Goal: Task Accomplishment & Management: Complete application form

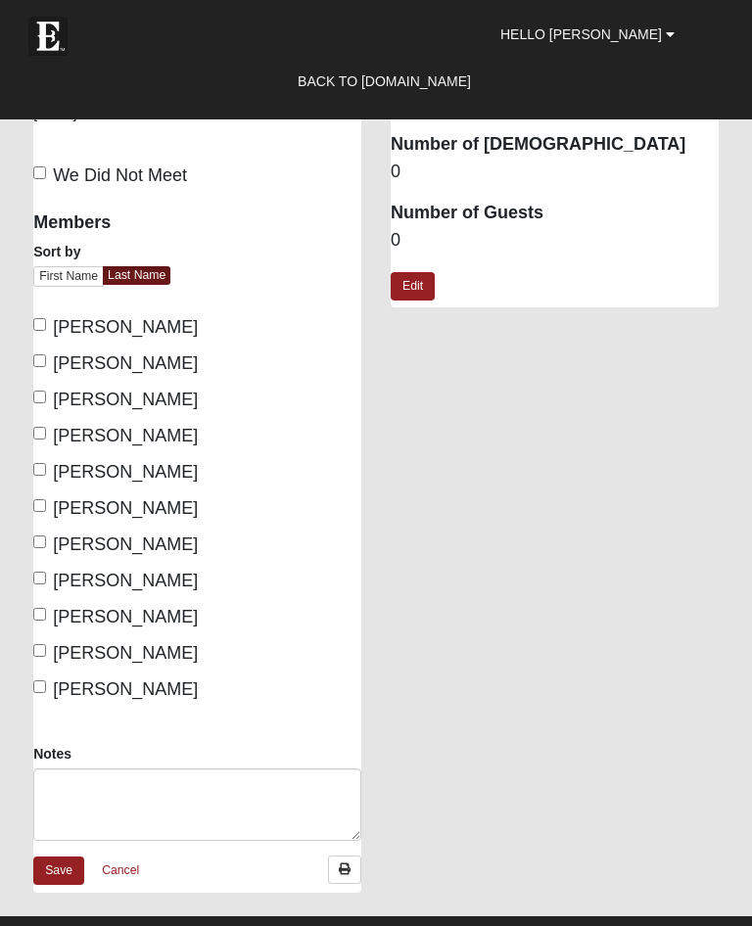
scroll to position [400, 0]
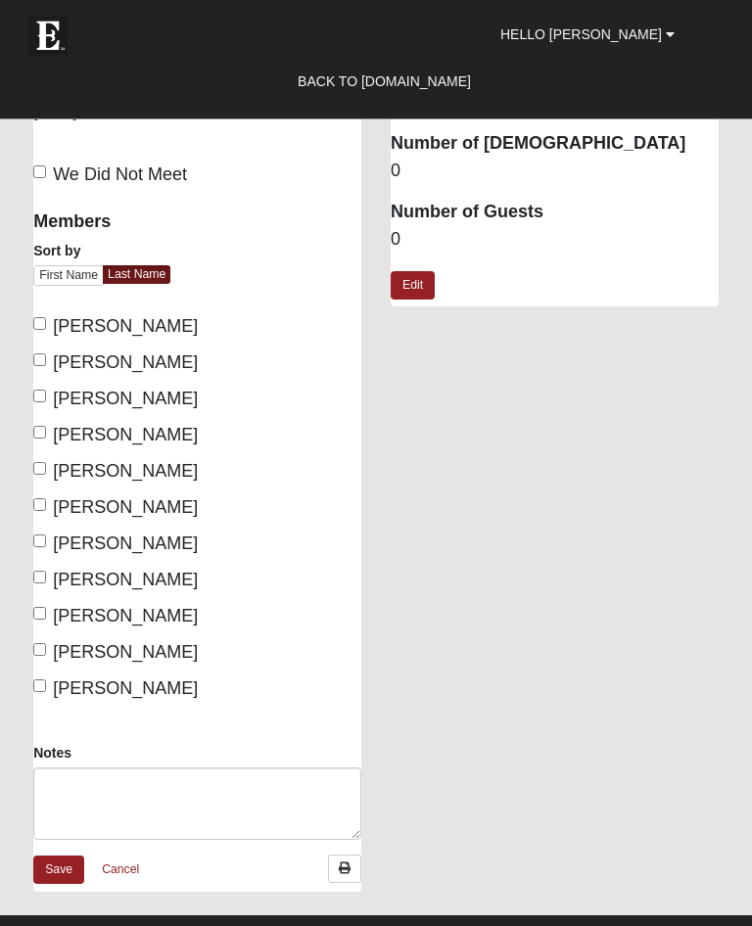
click at [48, 388] on label "Barden, Jim" at bounding box center [115, 400] width 164 height 26
click at [46, 391] on input "Barden, Jim" at bounding box center [39, 397] width 13 height 13
checkbox input "true"
click at [49, 423] on label "Cook, Dave" at bounding box center [115, 436] width 164 height 26
click at [46, 427] on input "Cook, Dave" at bounding box center [39, 433] width 13 height 13
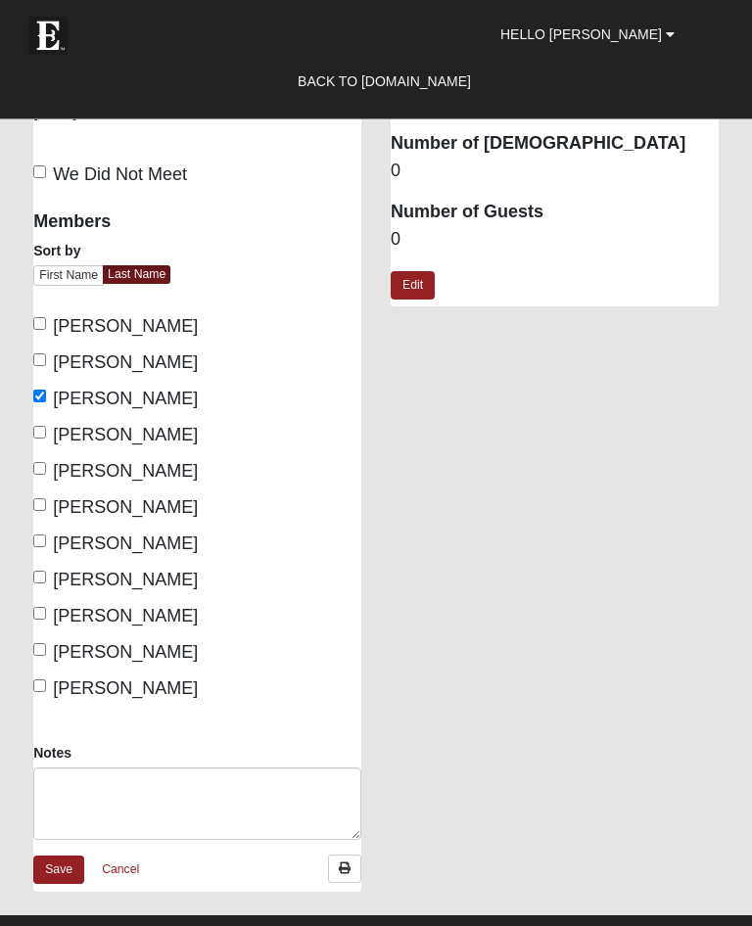
checkbox input "true"
click at [51, 573] on label "Petersen, Rick" at bounding box center [115, 581] width 164 height 26
click at [46, 573] on input "Petersen, Rick" at bounding box center [39, 578] width 13 height 13
checkbox input "true"
click at [46, 608] on input "Shadwell, Butch" at bounding box center [39, 614] width 13 height 13
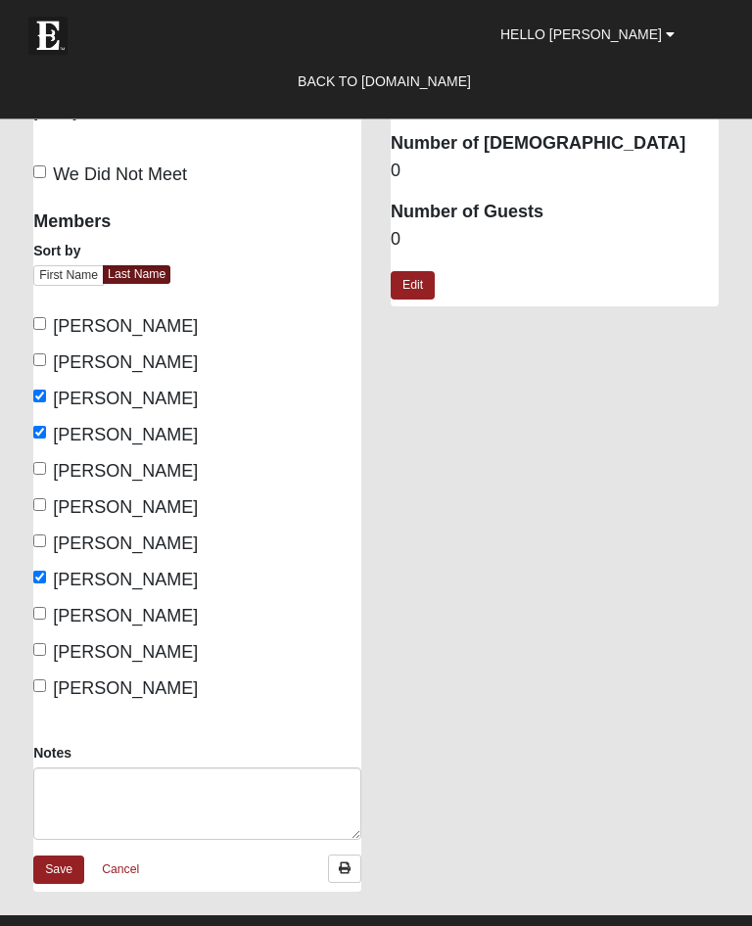
checkbox input "true"
click at [53, 644] on span "Vitel, Leonard" at bounding box center [125, 653] width 145 height 20
click at [46, 644] on input "Vitel, Leonard" at bounding box center [39, 650] width 13 height 13
checkbox input "true"
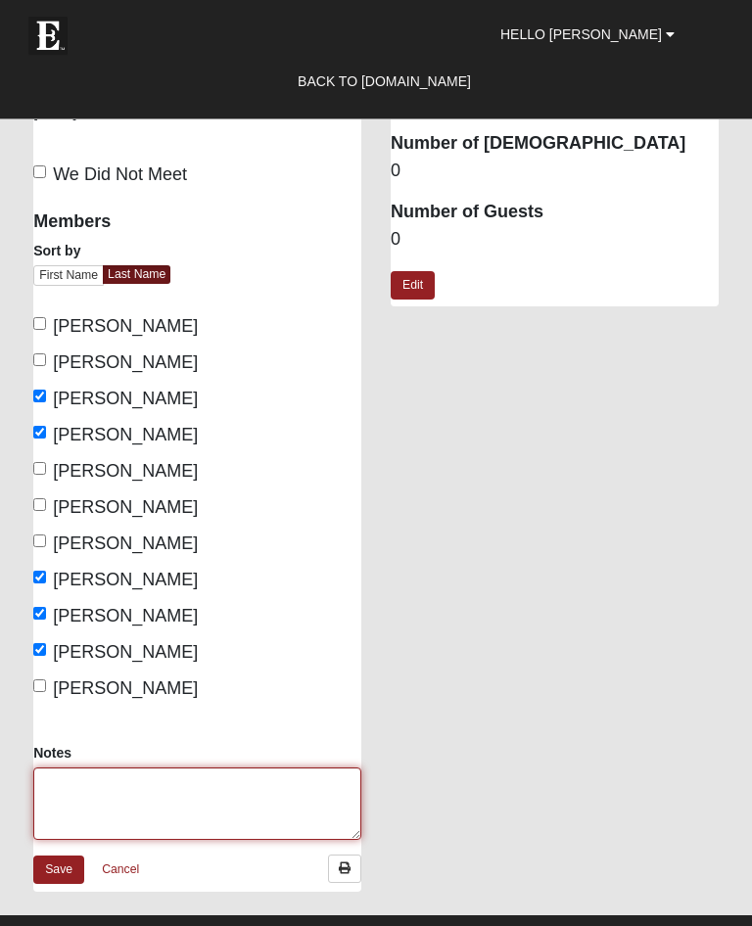
click at [84, 785] on textarea "Notes" at bounding box center [197, 805] width 328 height 72
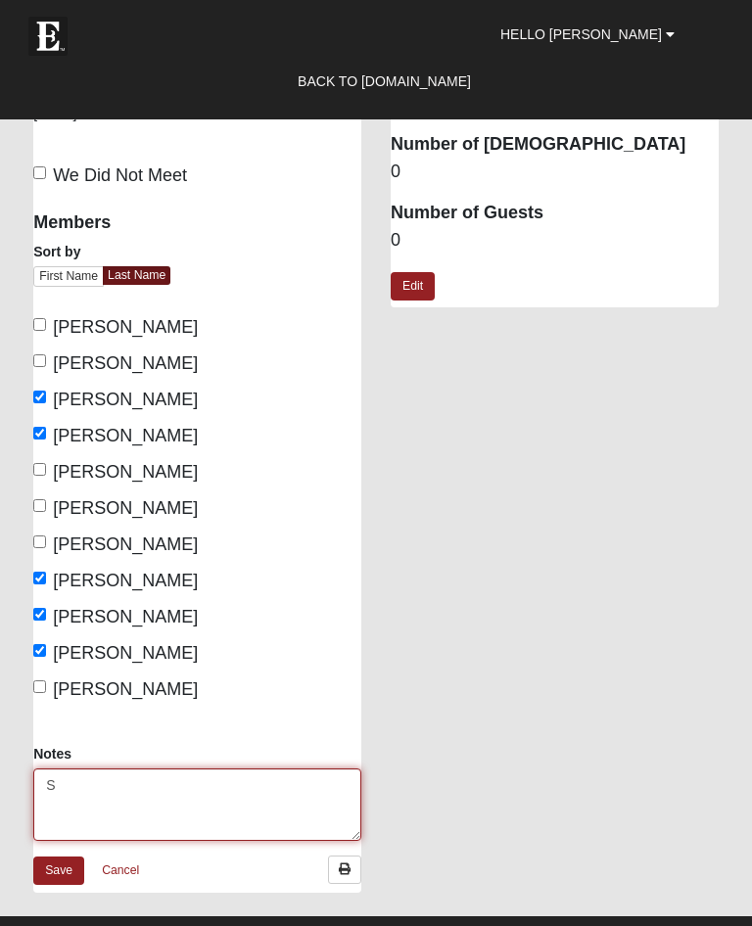
scroll to position [548, 0]
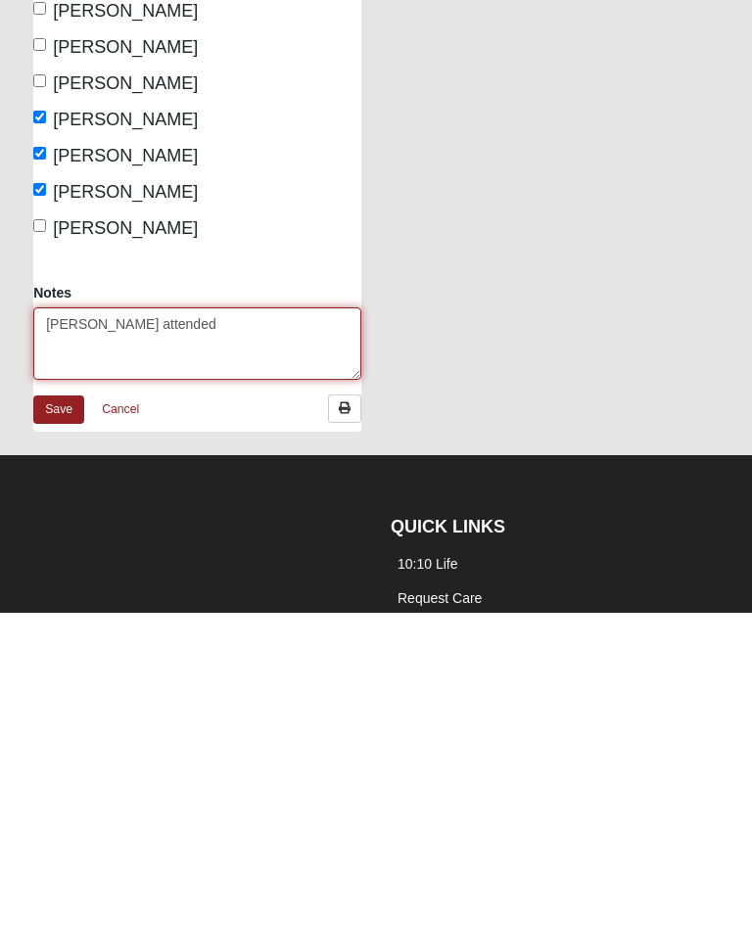
type textarea "[PERSON_NAME] attended"
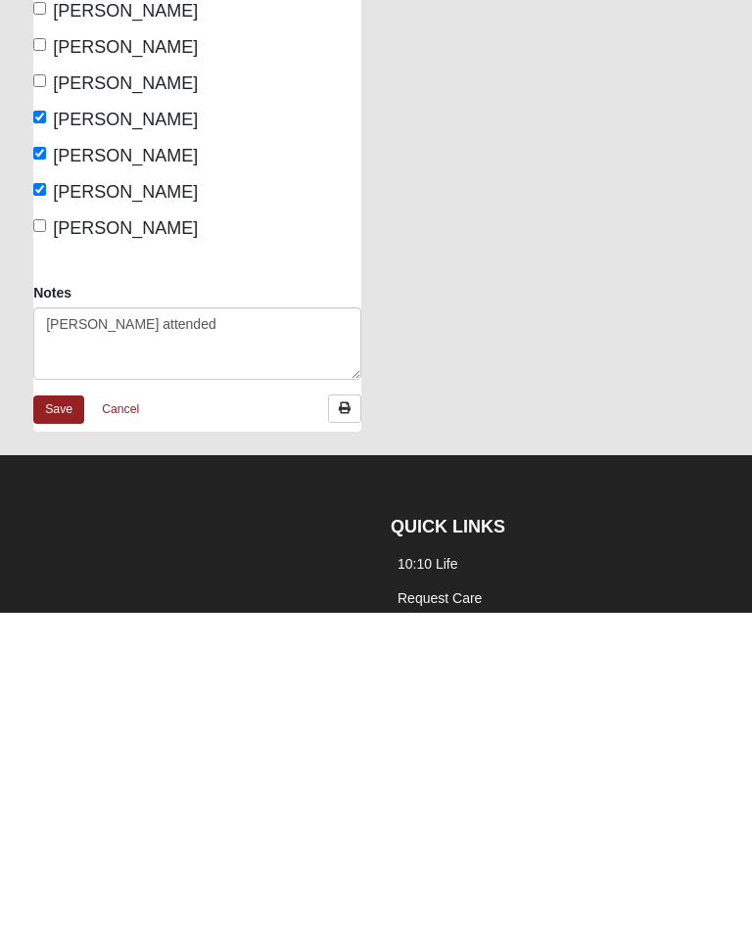
click at [56, 709] on link "Save" at bounding box center [58, 723] width 51 height 28
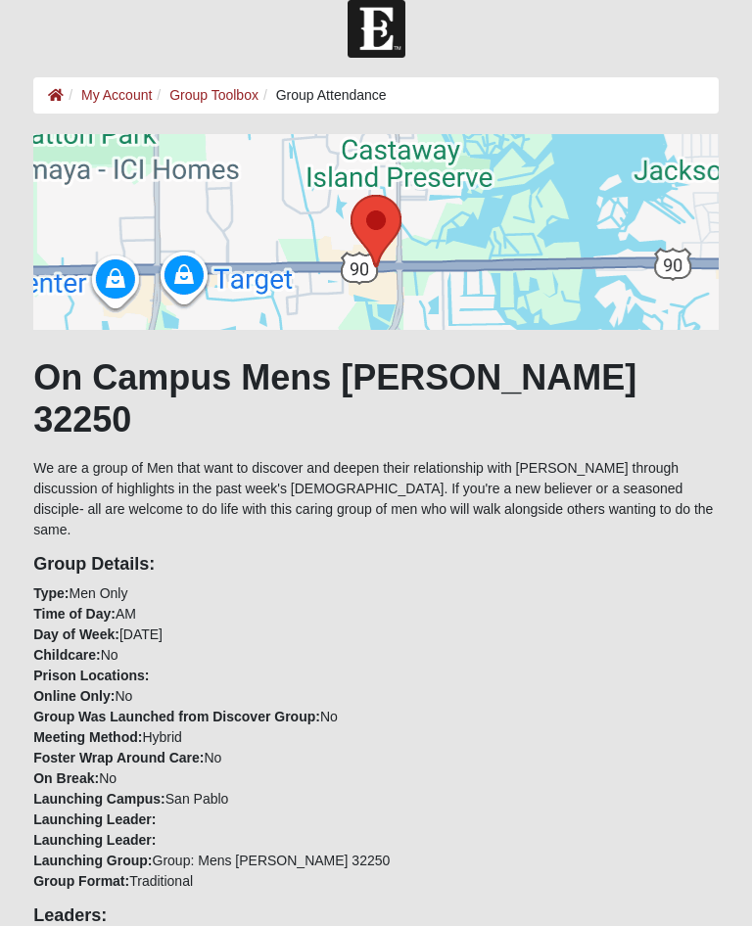
scroll to position [23, 0]
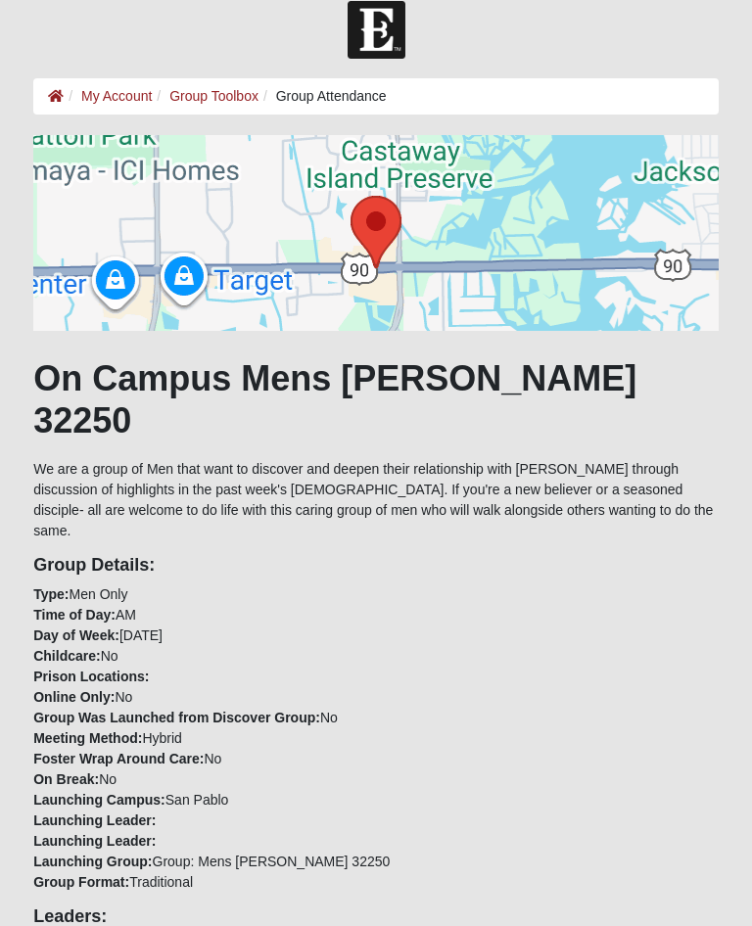
click at [208, 82] on ol "My Account Group Toolbox Group Attendance" at bounding box center [375, 96] width 685 height 36
click at [210, 88] on link "Group Toolbox" at bounding box center [213, 96] width 89 height 16
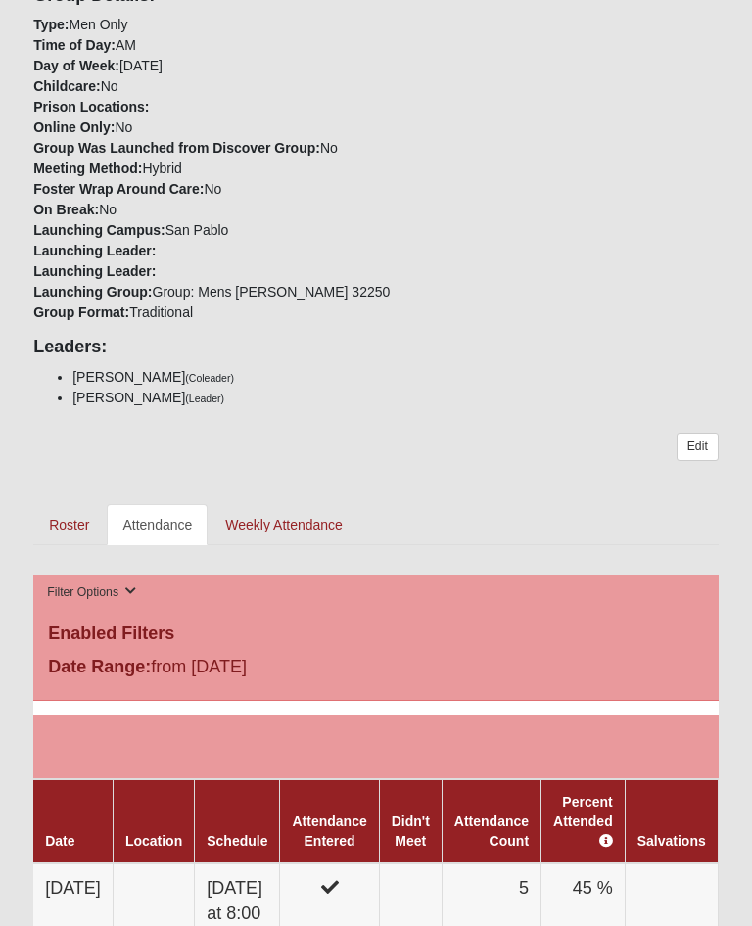
scroll to position [602, 0]
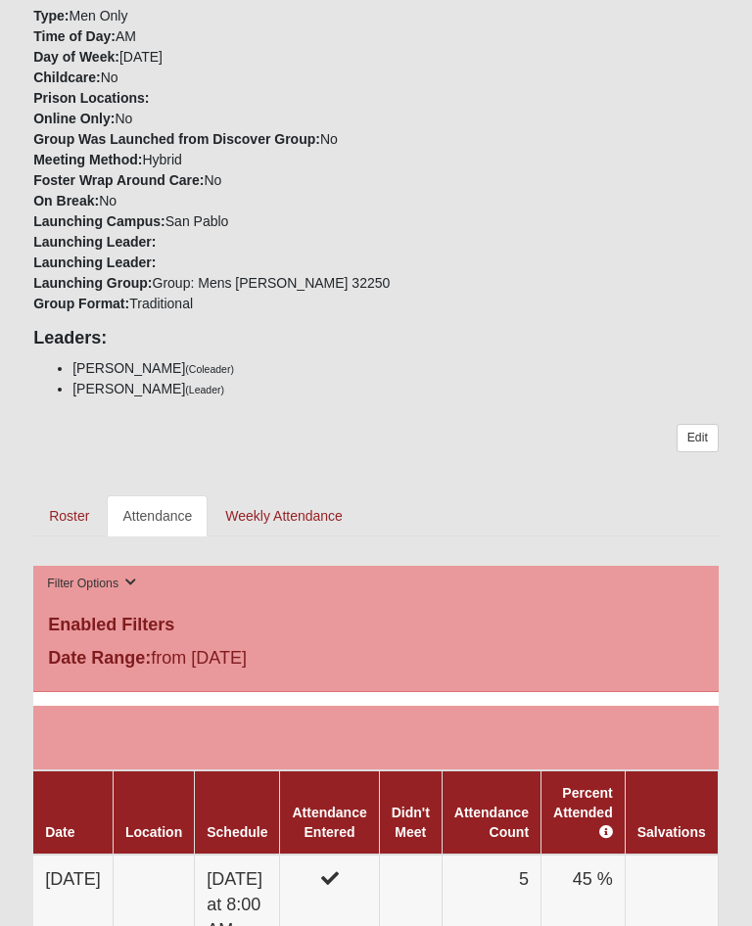
click at [70, 495] on link "Roster" at bounding box center [68, 515] width 71 height 41
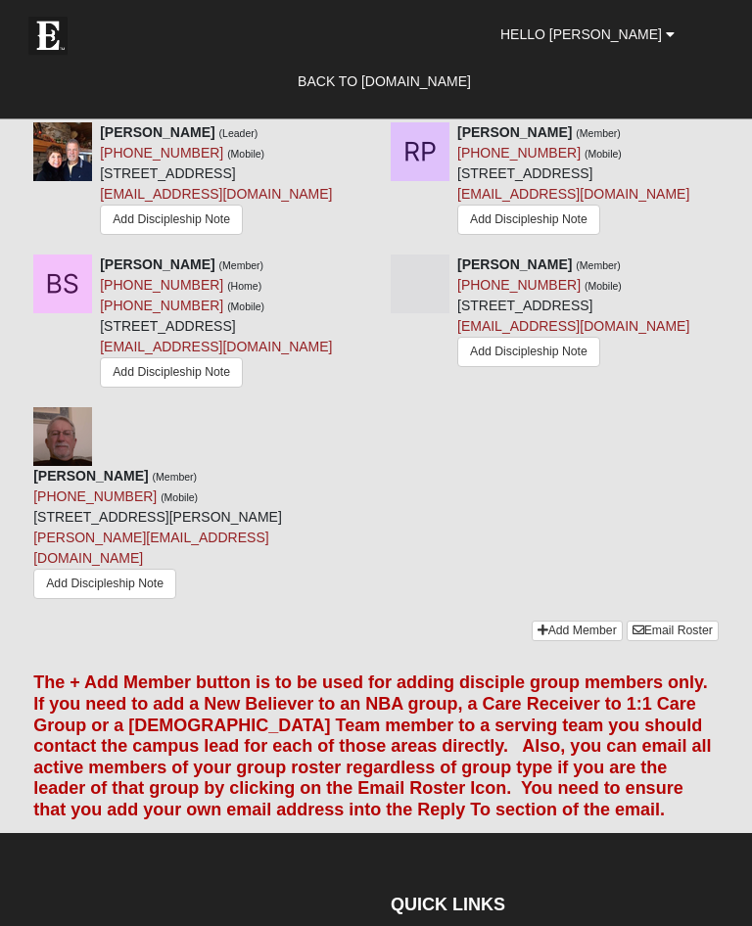
scroll to position [2224, 0]
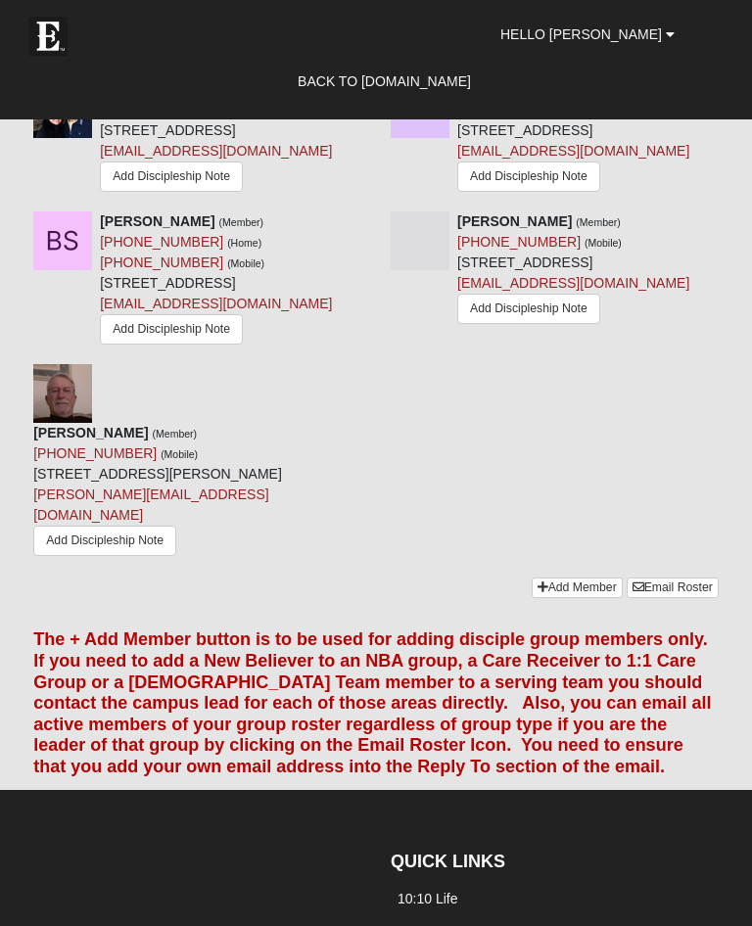
click at [555, 598] on link "Add Member" at bounding box center [577, 588] width 91 height 21
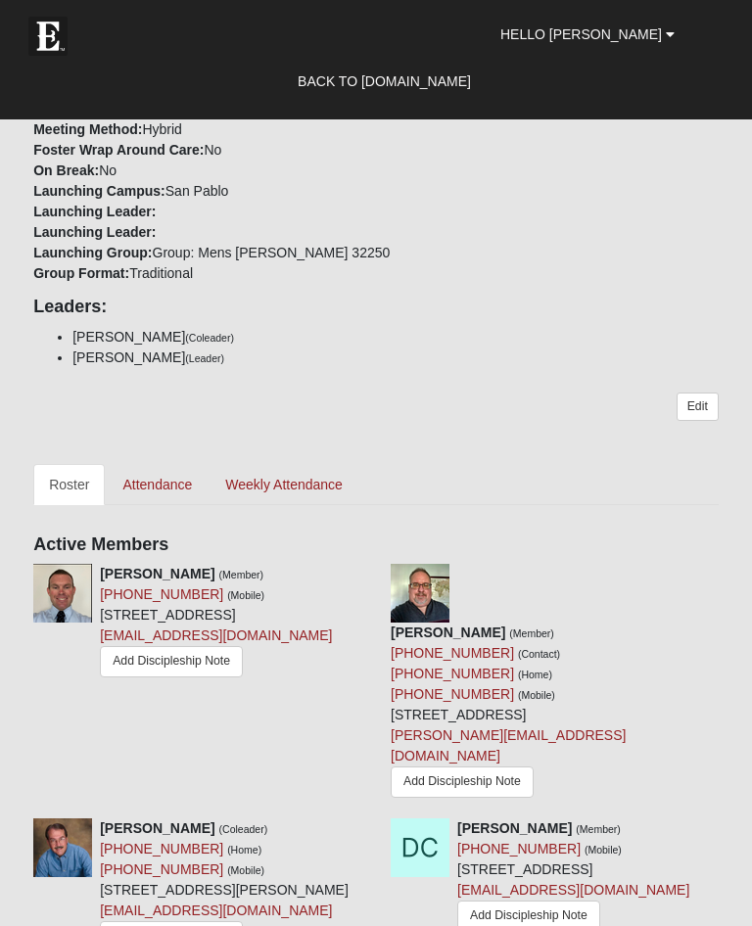
scroll to position [1199, 0]
click at [155, 465] on link "Attendance" at bounding box center [157, 485] width 101 height 41
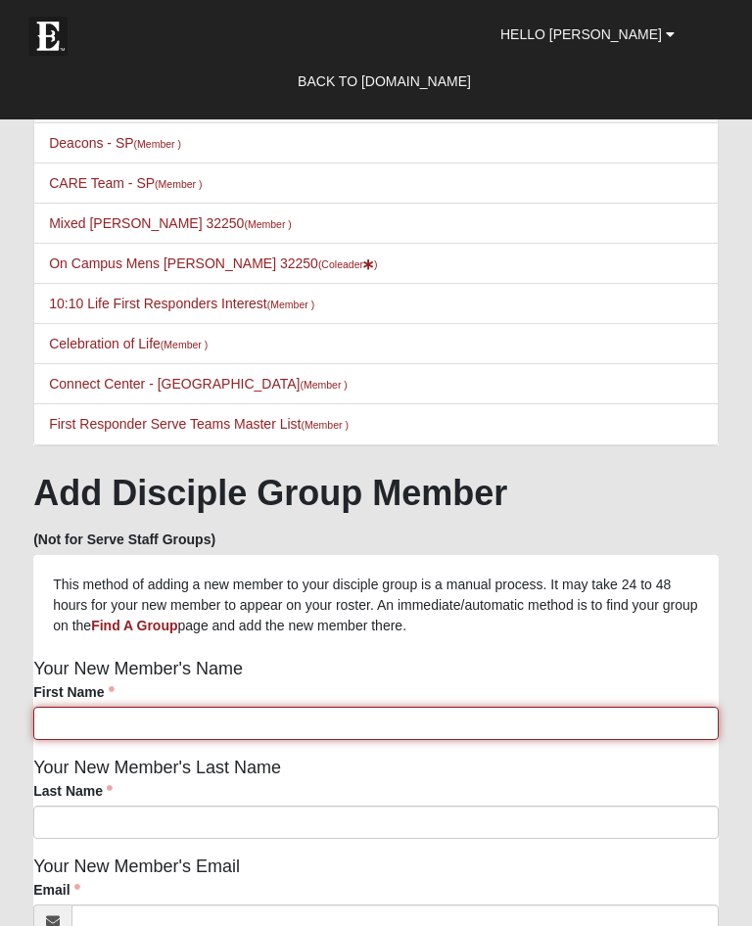
click at [92, 721] on input "First Name" at bounding box center [375, 723] width 685 height 33
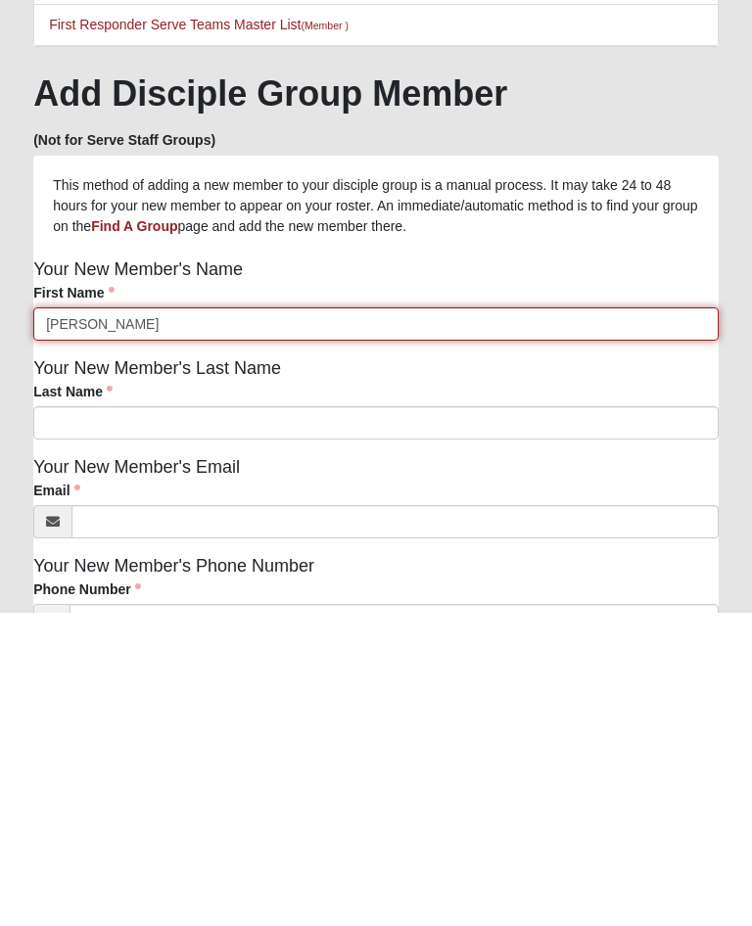
type input "[PERSON_NAME]"
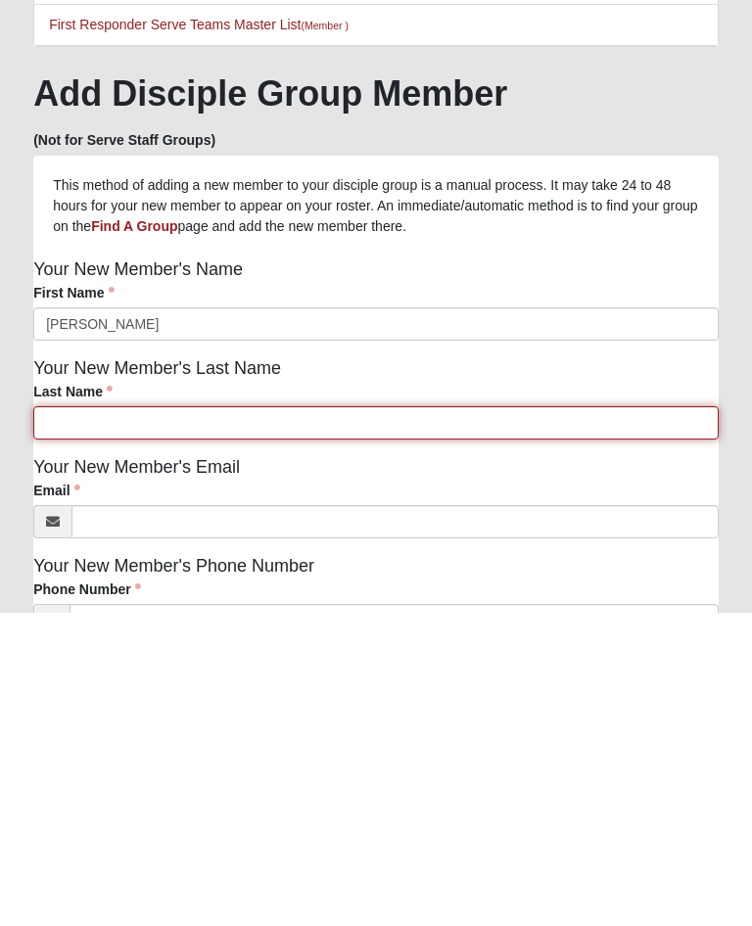
click at [72, 720] on input "Last Name" at bounding box center [375, 736] width 685 height 33
type input "Warden"
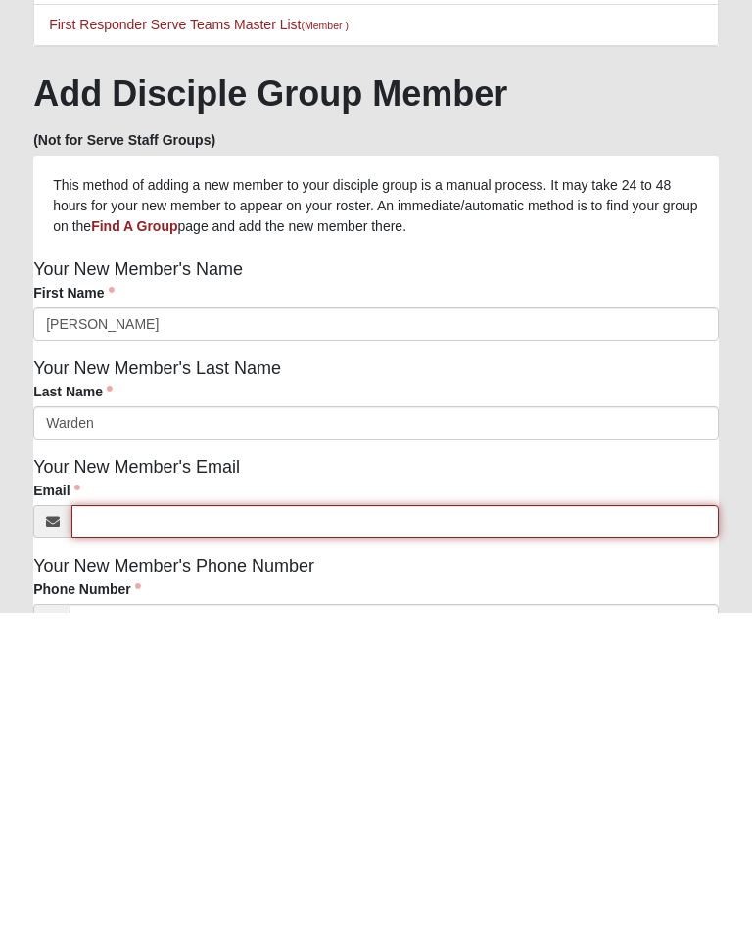
click at [160, 818] on input "Email" at bounding box center [394, 834] width 647 height 33
type input "swarde@gmail.com"
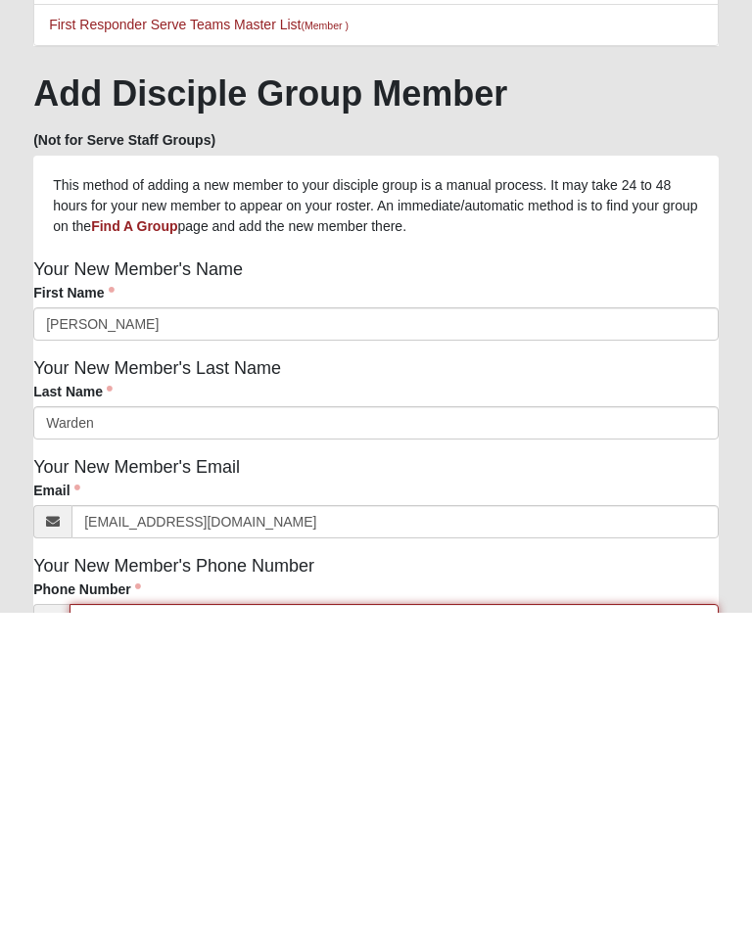
click at [134, 917] on input "Phone Number" at bounding box center [394, 933] width 649 height 33
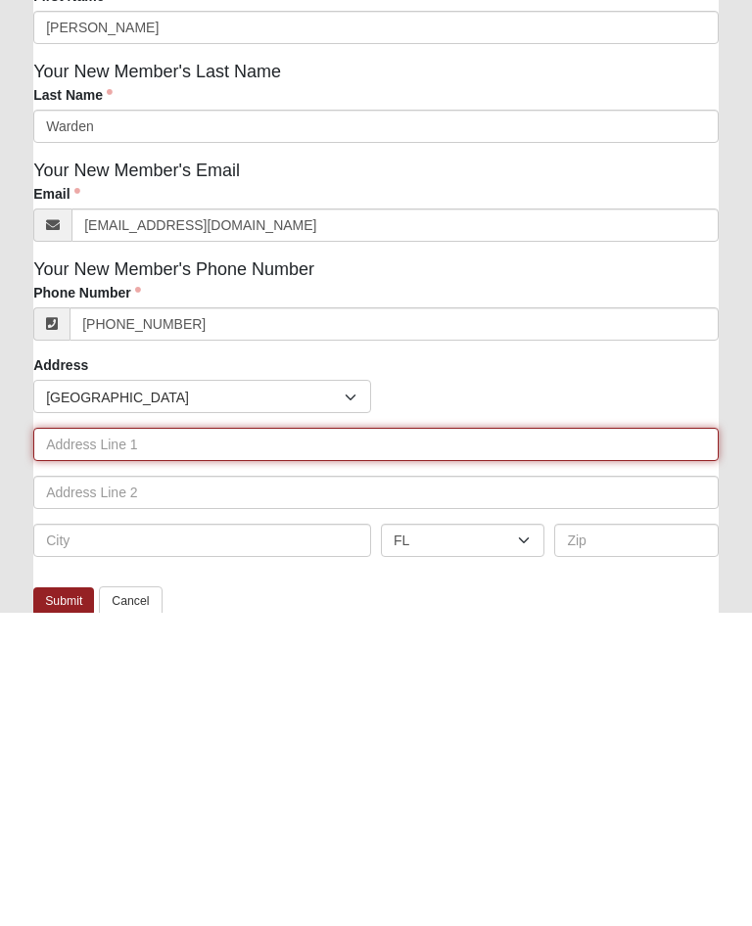
click at [106, 741] on input "text" at bounding box center [375, 757] width 685 height 33
type input "(904) 564-9920"
type input "13936 White Heron Pl"
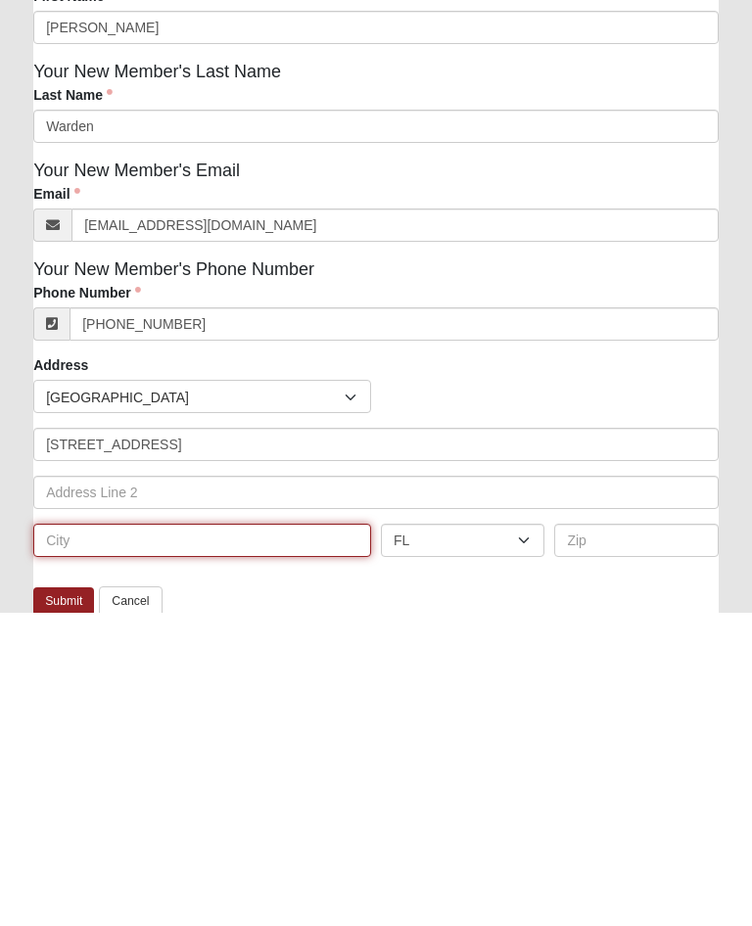
click at [98, 837] on input "text" at bounding box center [202, 853] width 338 height 33
type input "Jacksonville"
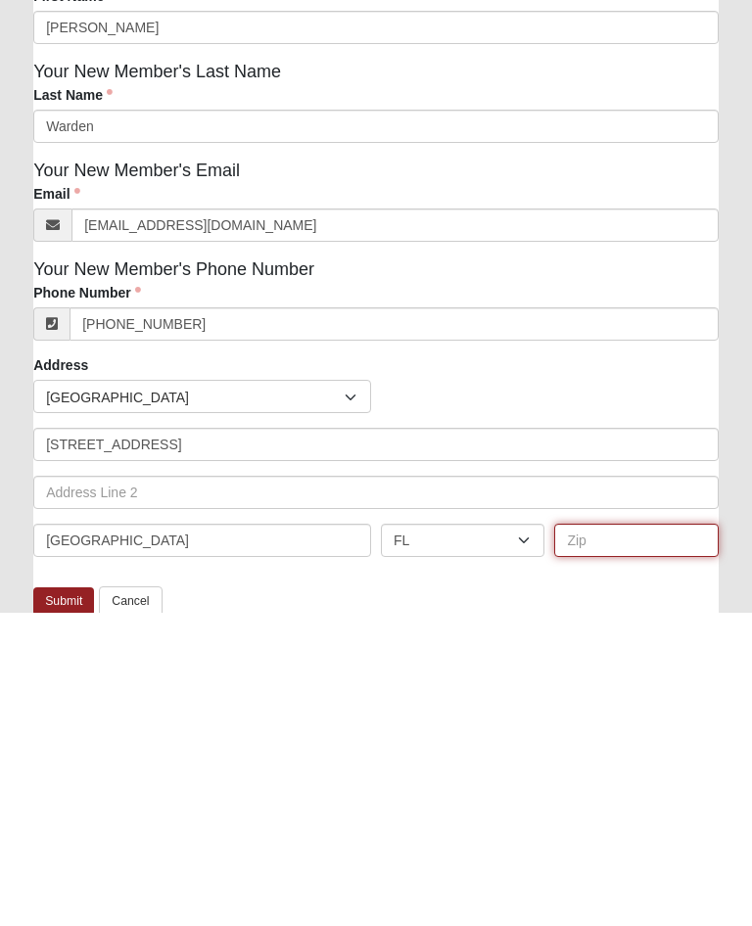
click at [610, 837] on input "text" at bounding box center [635, 853] width 163 height 33
type input "32224-4802"
click at [67, 901] on link "Submit" at bounding box center [63, 915] width 61 height 28
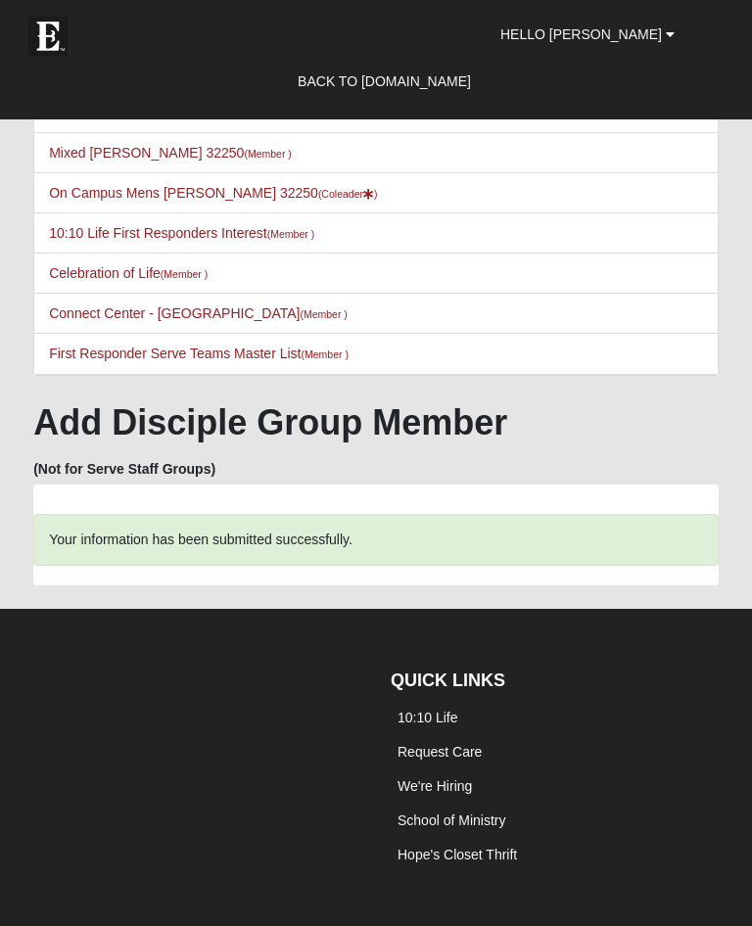
scroll to position [0, 0]
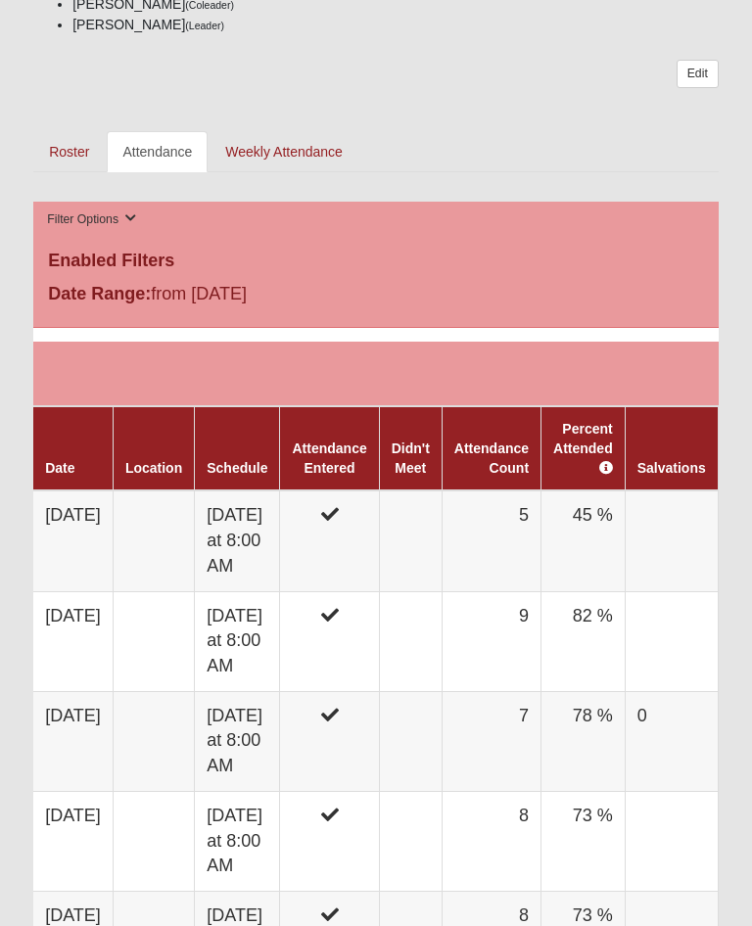
scroll to position [968, 0]
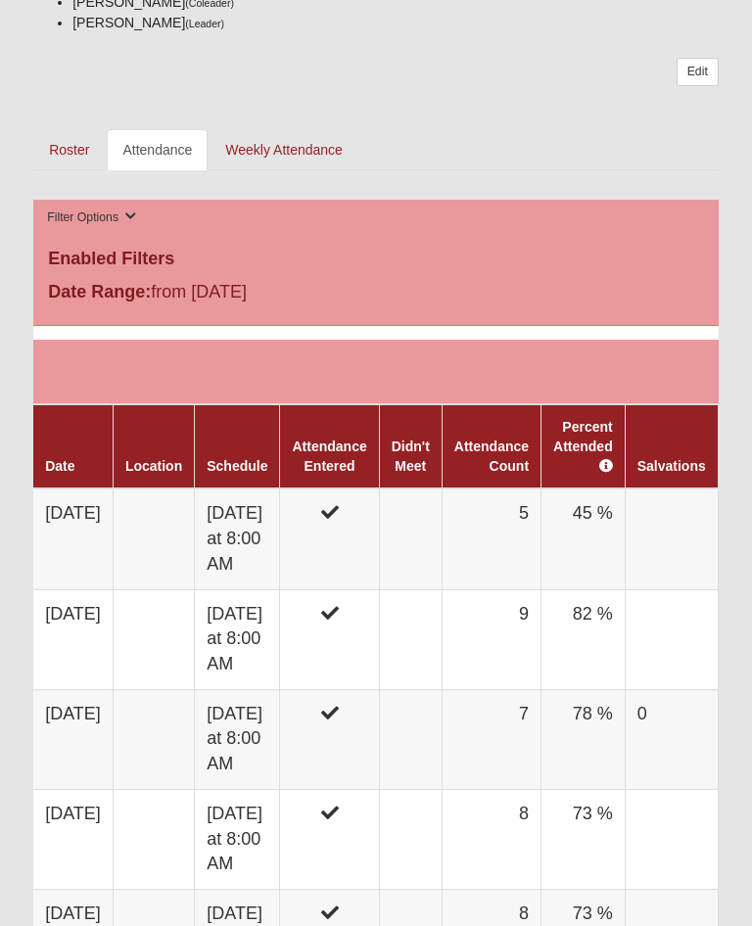
click at [278, 489] on td "[DATE] at 8:00 AM" at bounding box center [237, 539] width 85 height 101
